Goal: Task Accomplishment & Management: Manage account settings

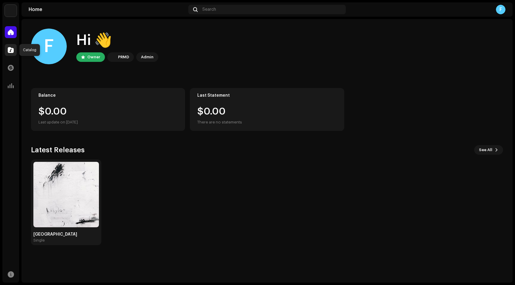
click at [13, 46] on div at bounding box center [11, 50] width 12 height 12
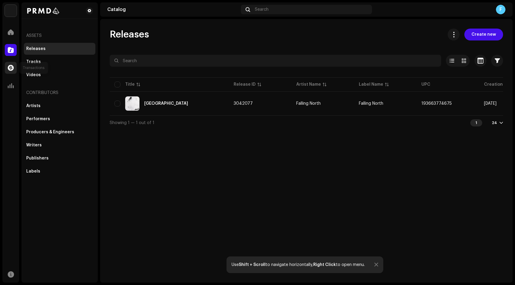
click at [10, 70] on span at bounding box center [11, 68] width 6 height 5
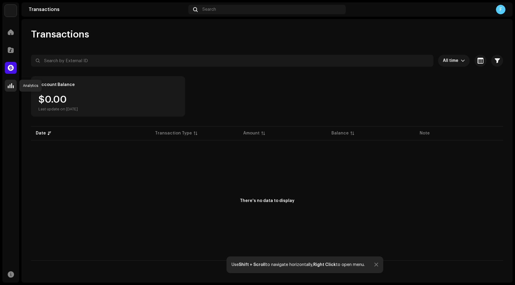
click at [12, 85] on span at bounding box center [11, 85] width 6 height 5
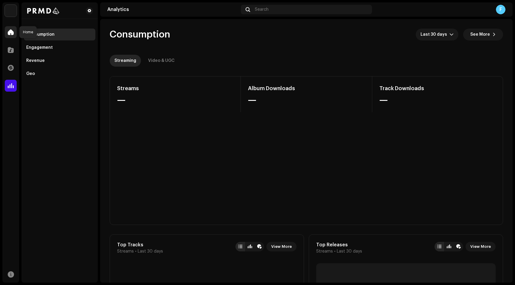
click at [11, 33] on span at bounding box center [11, 32] width 6 height 5
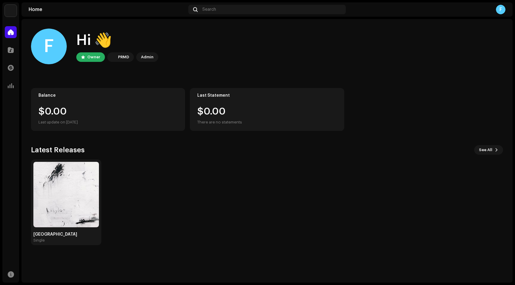
click at [159, 183] on div "Babylon Single" at bounding box center [265, 203] width 472 height 86
click at [80, 188] on img at bounding box center [66, 195] width 66 height 66
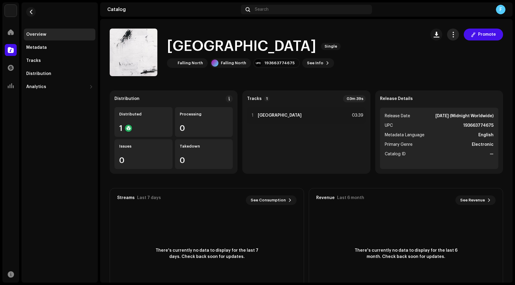
click at [447, 37] on button "button" at bounding box center [453, 35] width 12 height 12
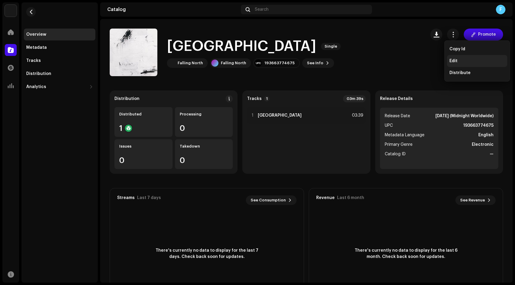
click at [451, 60] on span "Edit" at bounding box center [453, 61] width 8 height 5
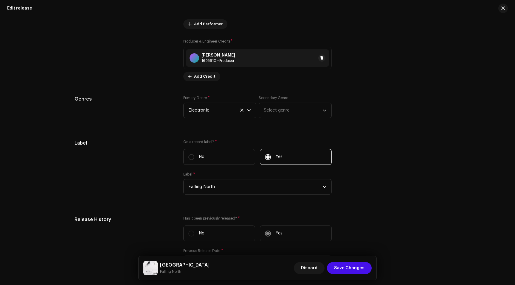
scroll to position [664, 0]
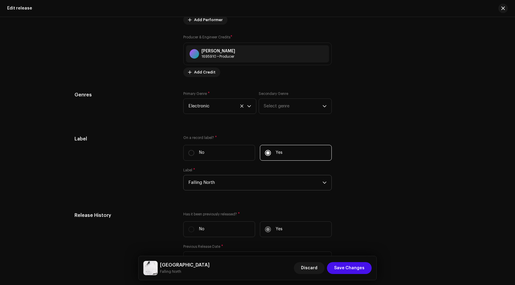
click at [302, 186] on span "Falling North" at bounding box center [255, 182] width 134 height 15
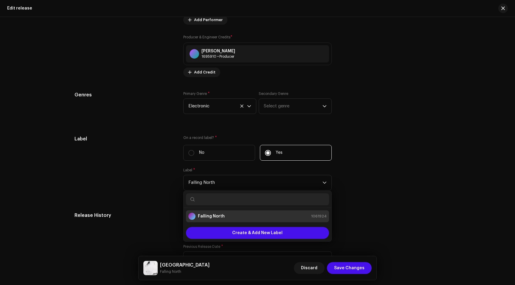
click at [364, 171] on div "Label On a record label? * No Yes Label * Falling North Falling North 1061924 C…" at bounding box center [257, 166] width 366 height 62
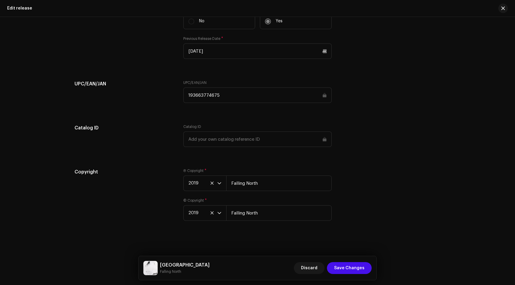
scroll to position [873, 0]
